Goal: Book appointment/travel/reservation

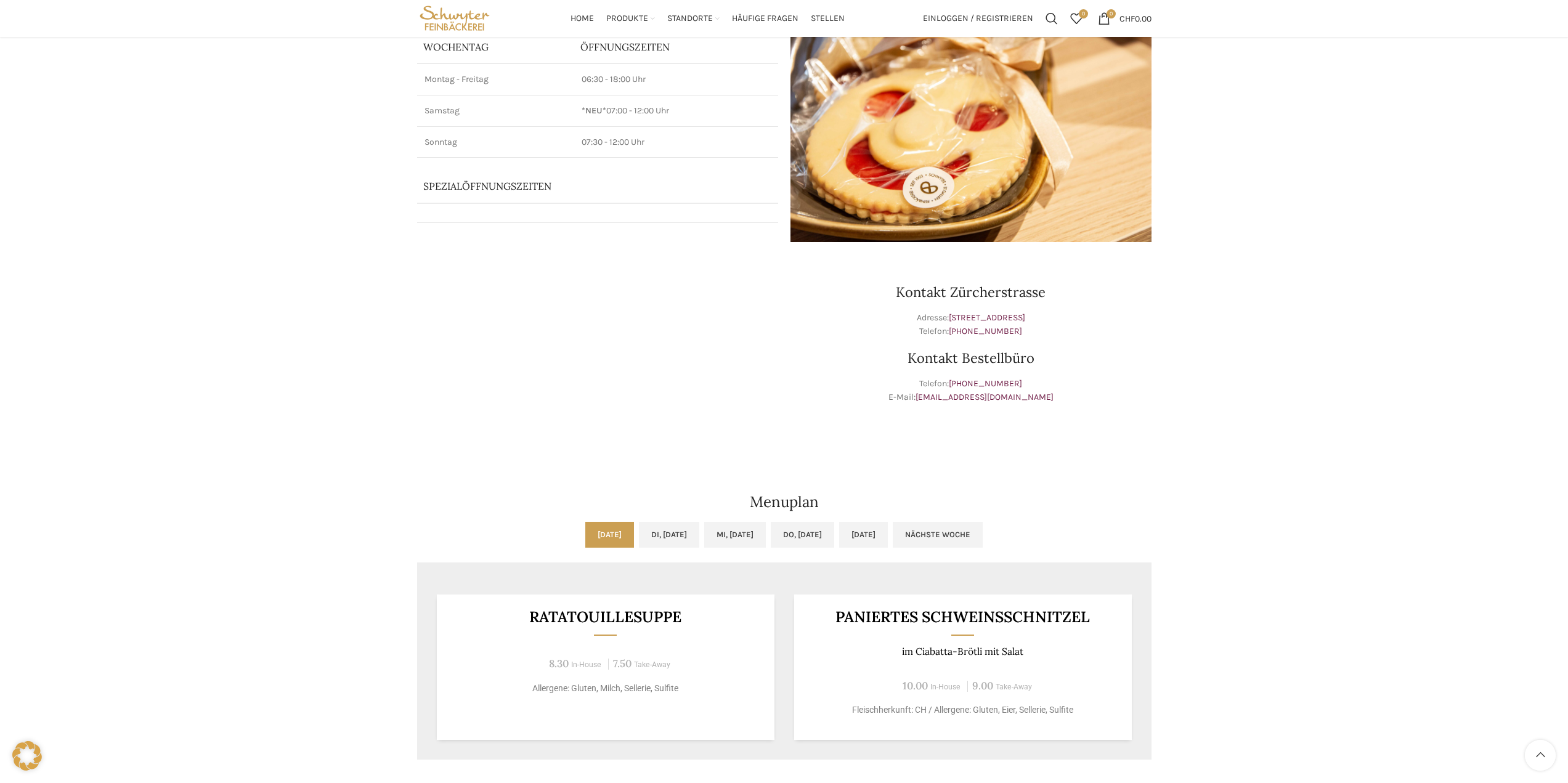
scroll to position [123, 0]
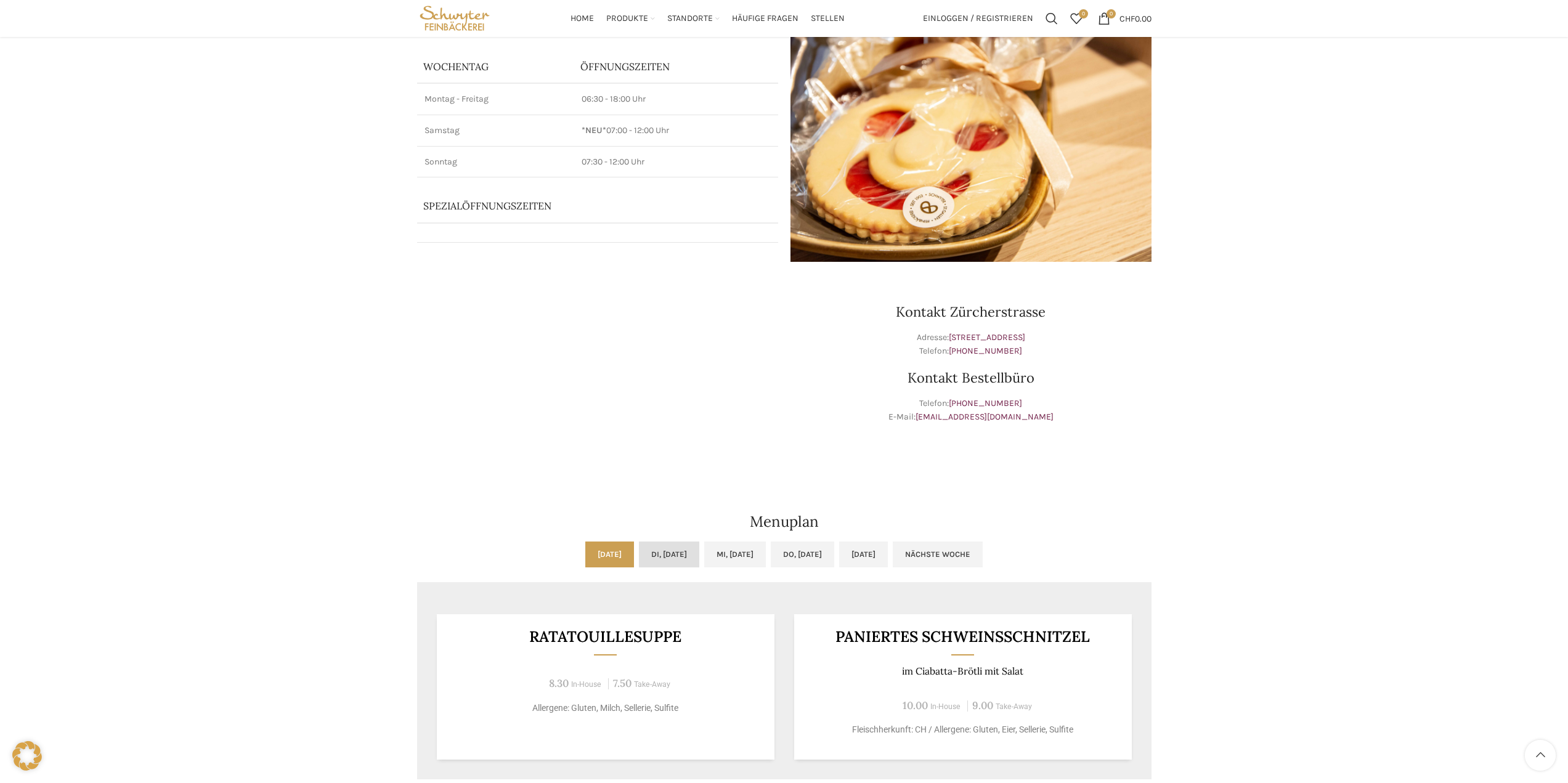
click at [639, 553] on link "Di, [DATE]" at bounding box center [669, 555] width 61 height 26
click at [754, 548] on link "Mi, [DATE]" at bounding box center [734, 555] width 61 height 26
click at [789, 557] on link "Do, [DATE]" at bounding box center [802, 555] width 64 height 26
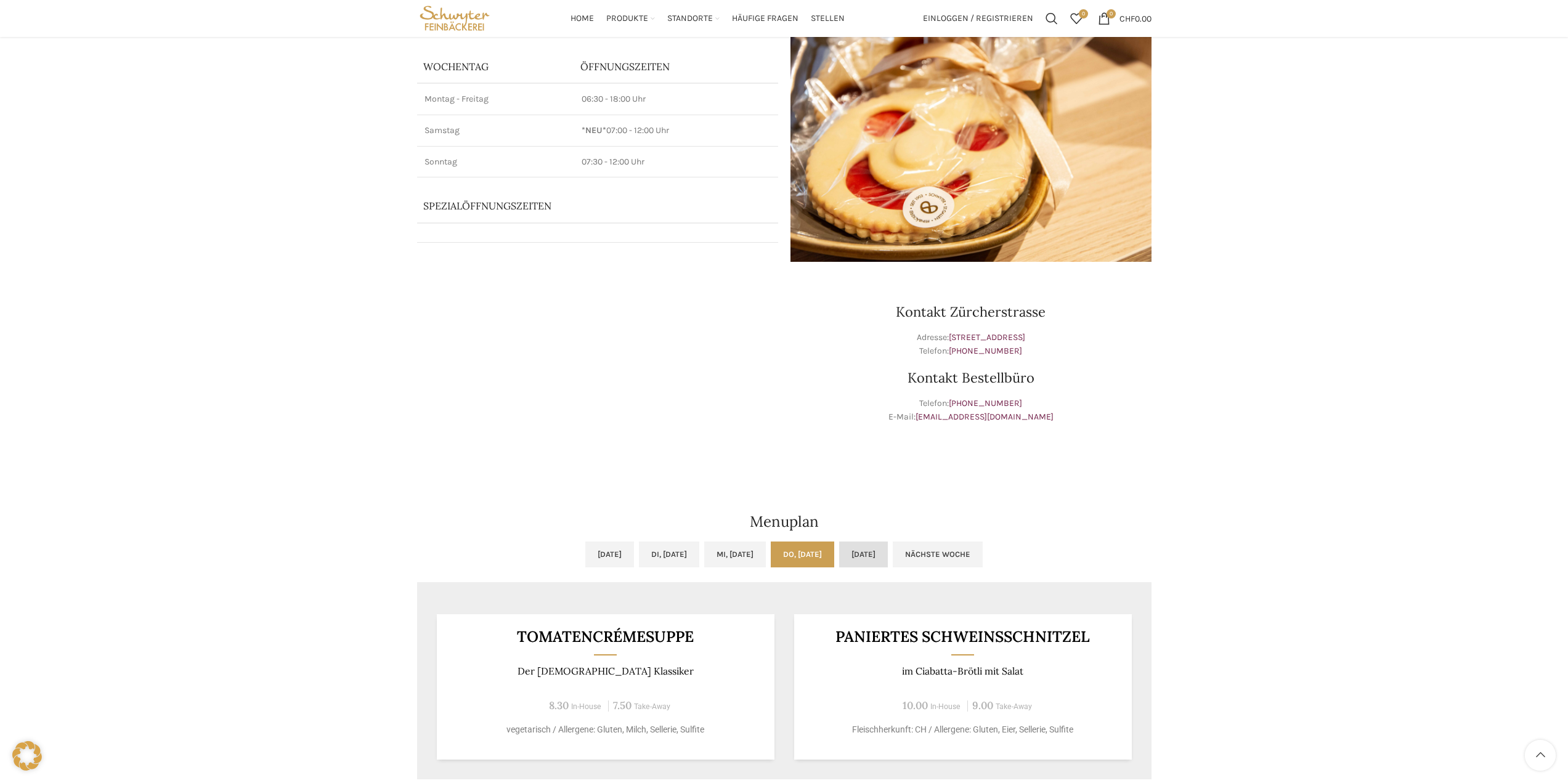
click at [888, 555] on link "[DATE]" at bounding box center [863, 555] width 48 height 26
click at [966, 555] on link "Nächste Woche" at bounding box center [938, 555] width 90 height 26
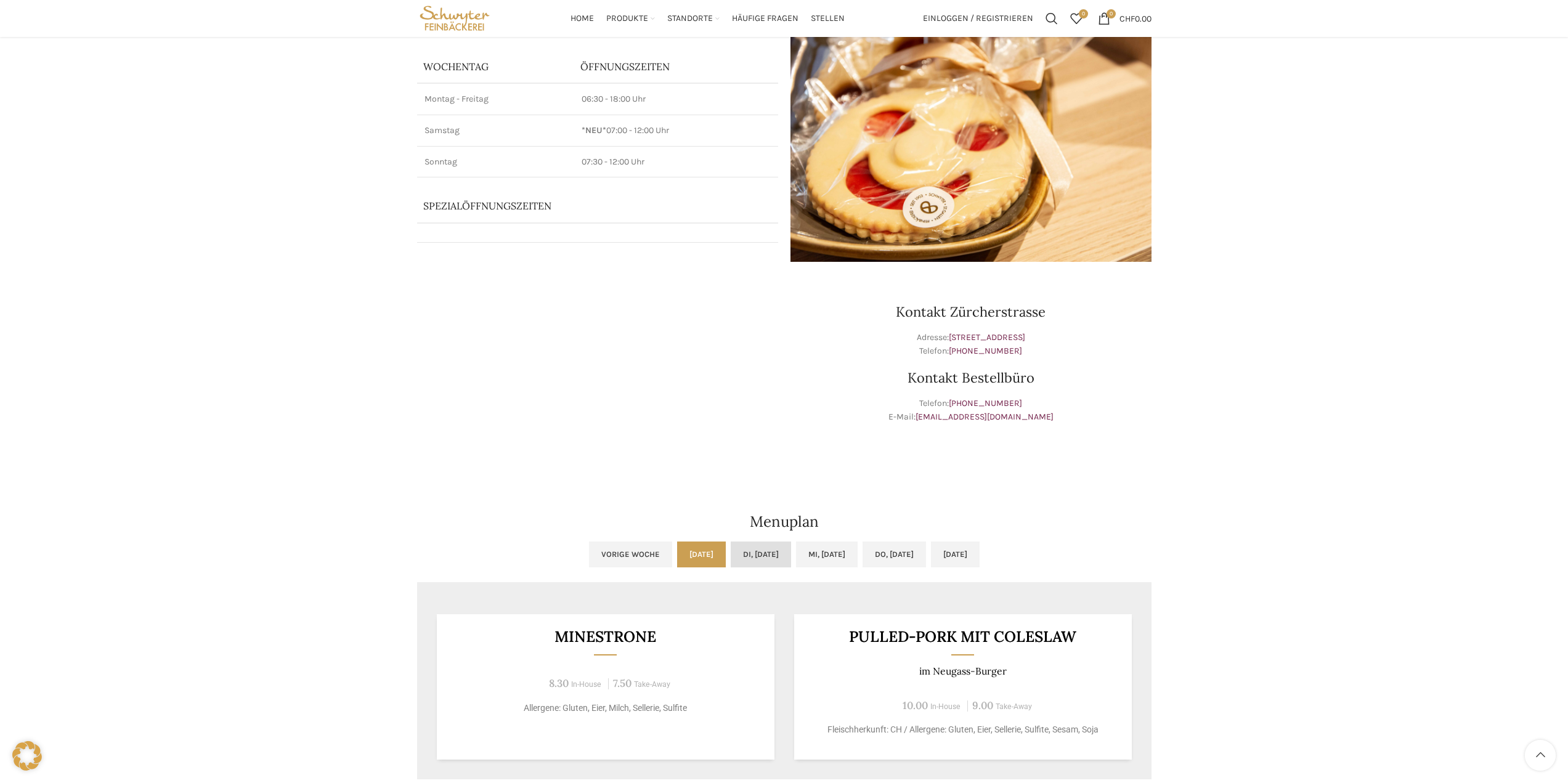
click at [730, 549] on link "Di, [DATE]" at bounding box center [761, 555] width 61 height 26
click at [837, 555] on link "Mi, [DATE]" at bounding box center [826, 555] width 61 height 26
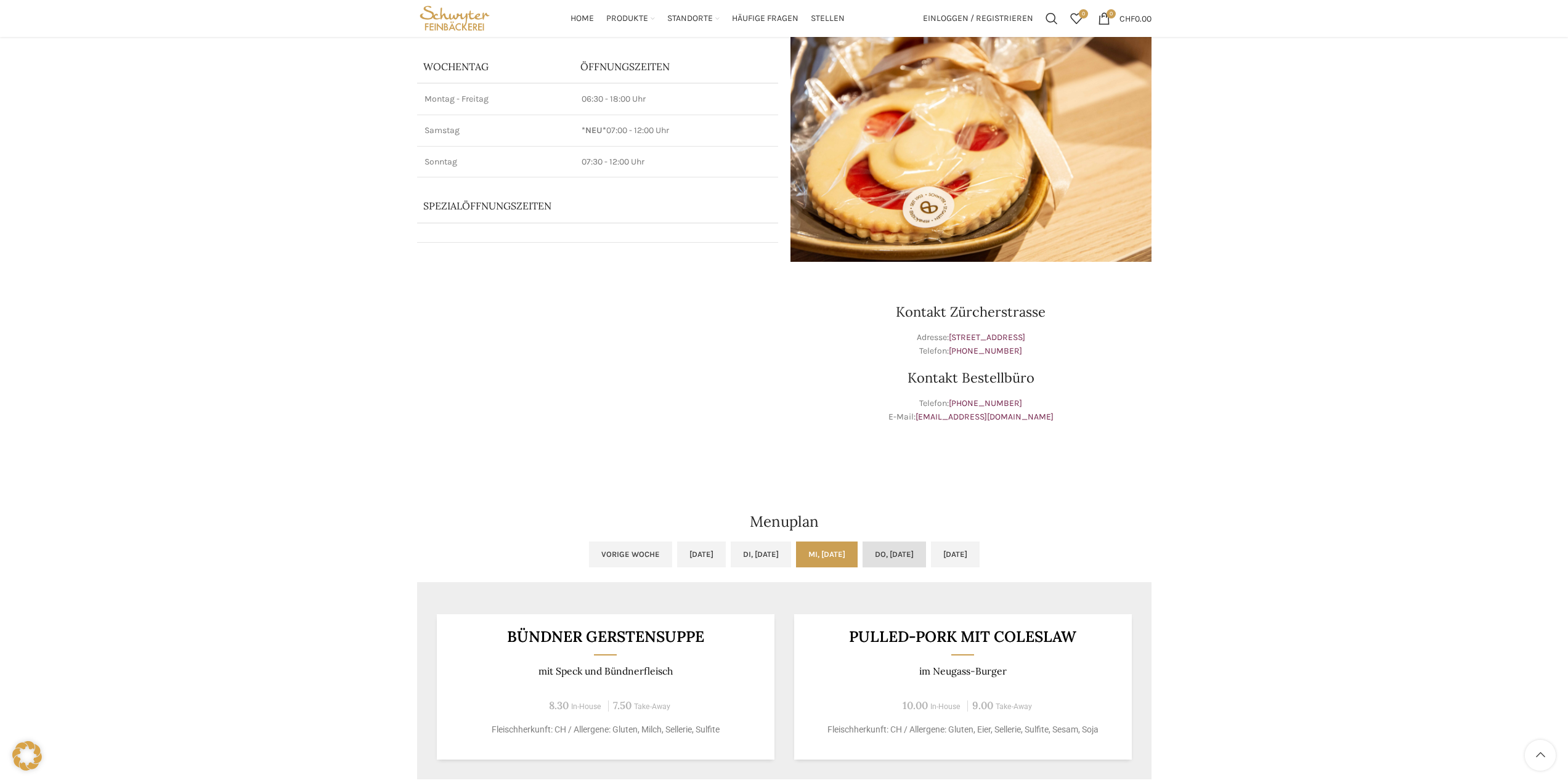
click at [910, 554] on link "Do, [DATE]" at bounding box center [894, 555] width 64 height 26
click at [972, 553] on link "[DATE]" at bounding box center [955, 555] width 48 height 26
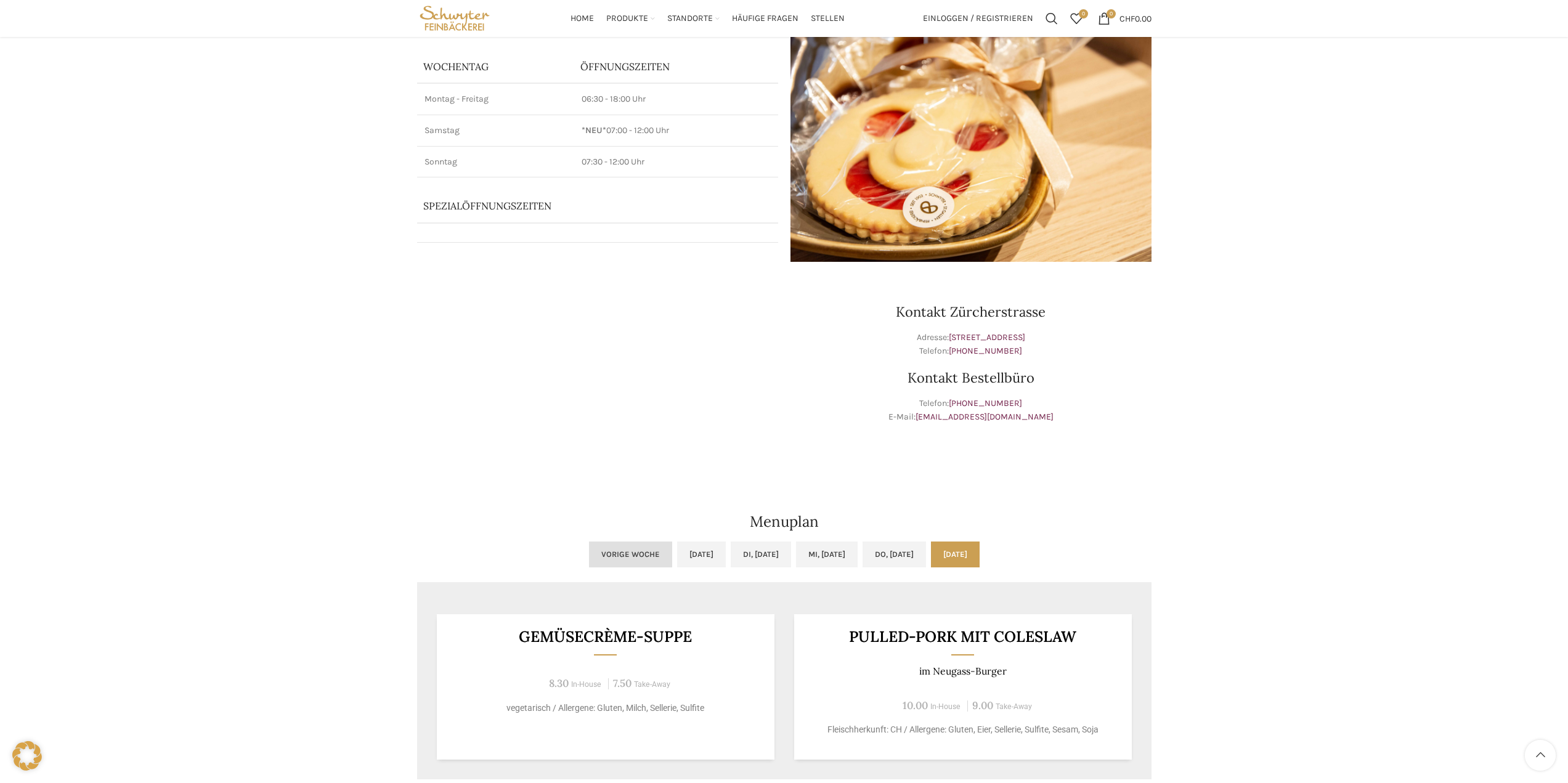
click at [589, 553] on link "Vorige Woche" at bounding box center [630, 555] width 83 height 26
click at [661, 548] on link "Di, [DATE]" at bounding box center [669, 555] width 61 height 26
click at [585, 555] on link "[DATE]" at bounding box center [609, 555] width 48 height 26
